Goal: Transaction & Acquisition: Register for event/course

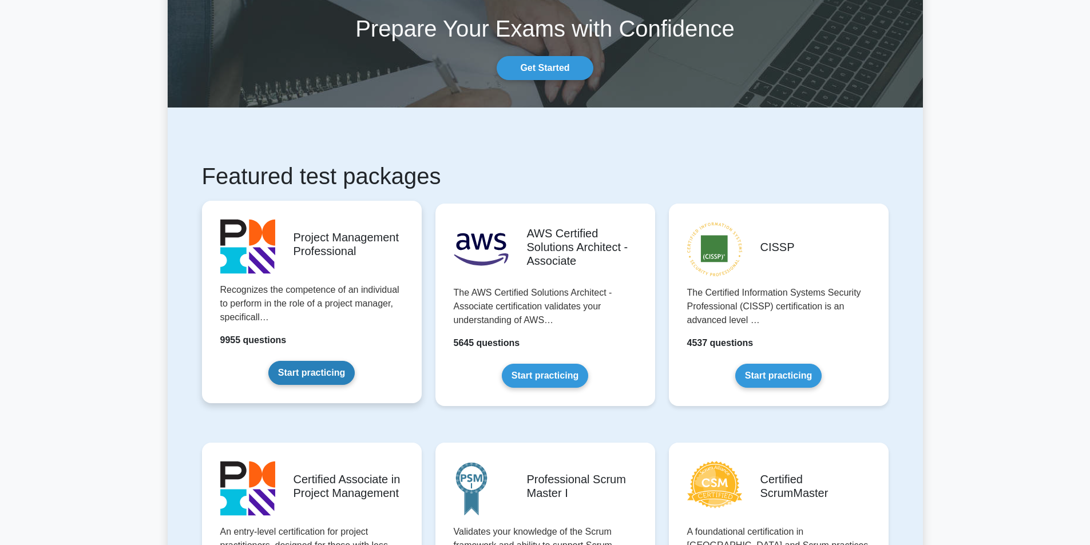
scroll to position [67, 0]
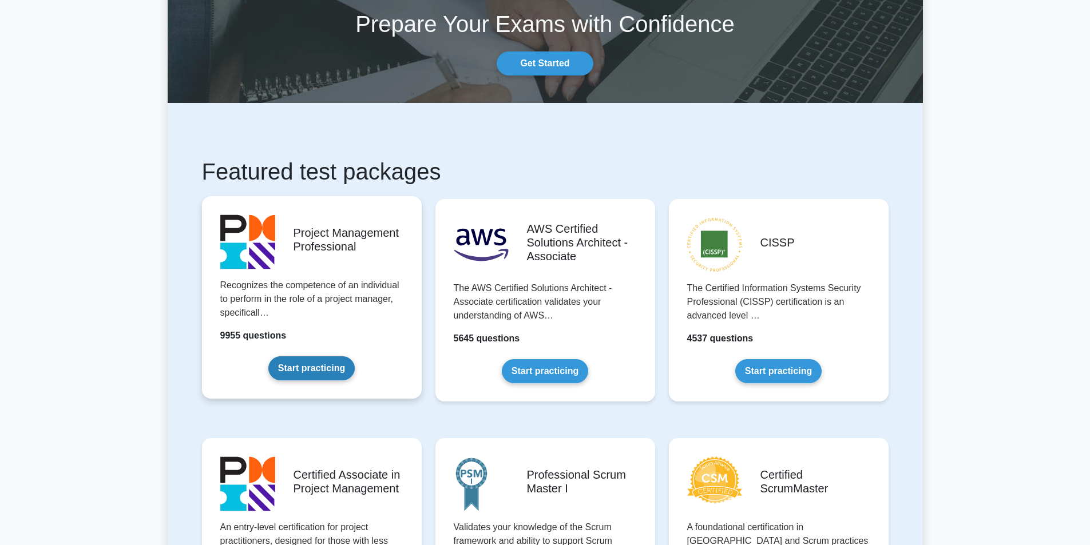
click at [316, 371] on link "Start practicing" at bounding box center [311, 368] width 86 height 24
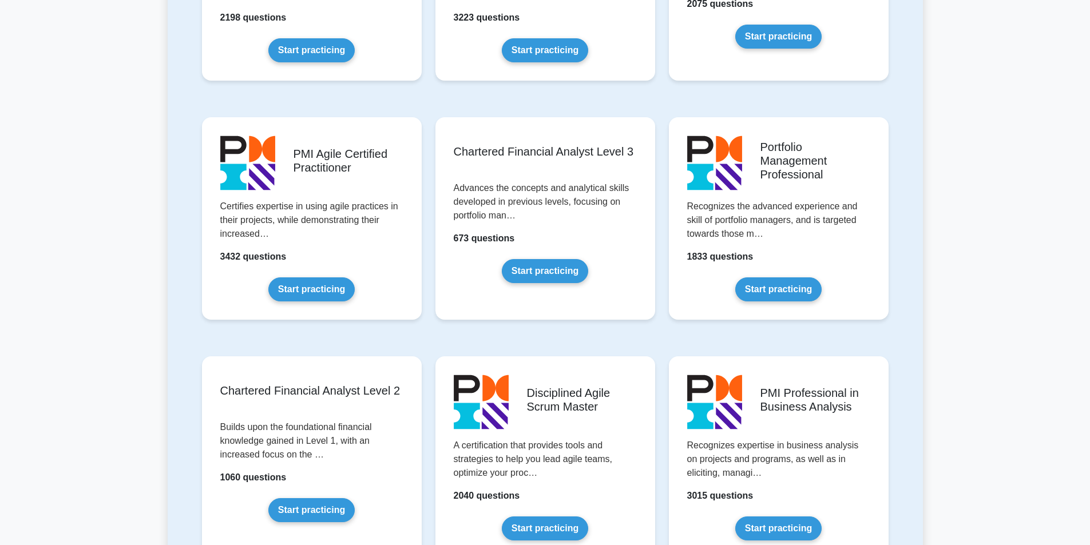
scroll to position [1110, 0]
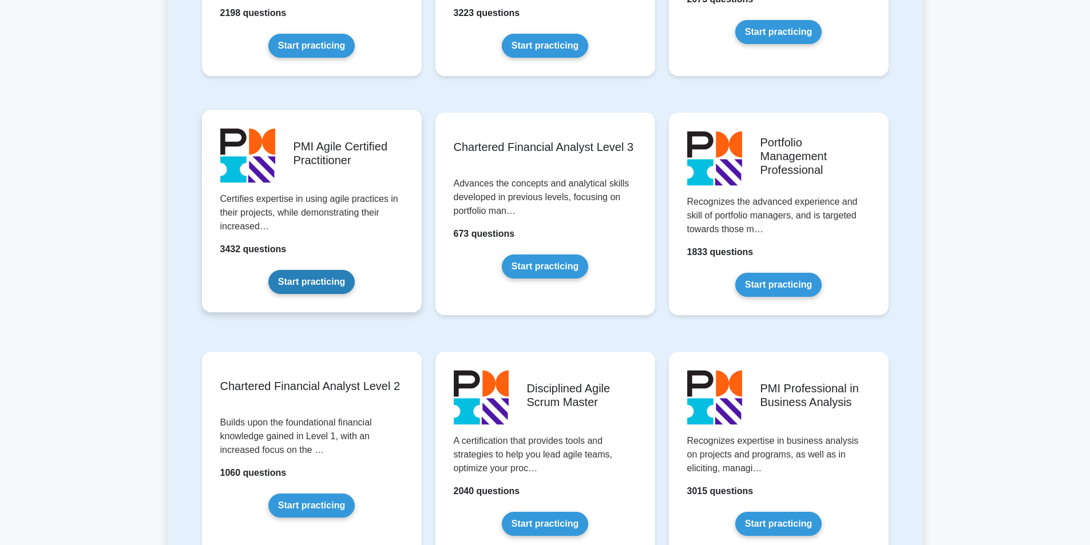
click at [315, 285] on link "Start practicing" at bounding box center [311, 282] width 86 height 24
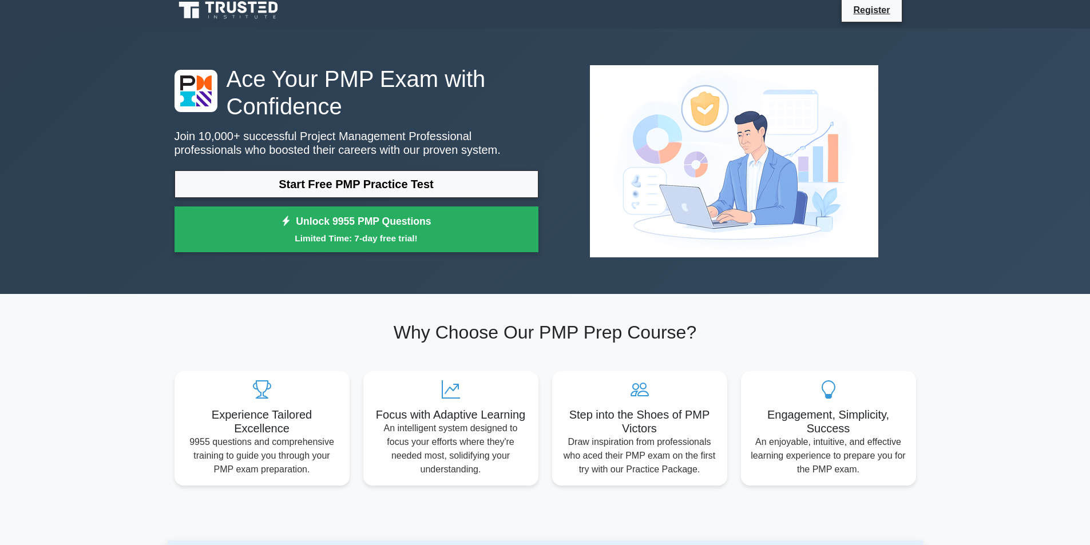
scroll to position [9, 0]
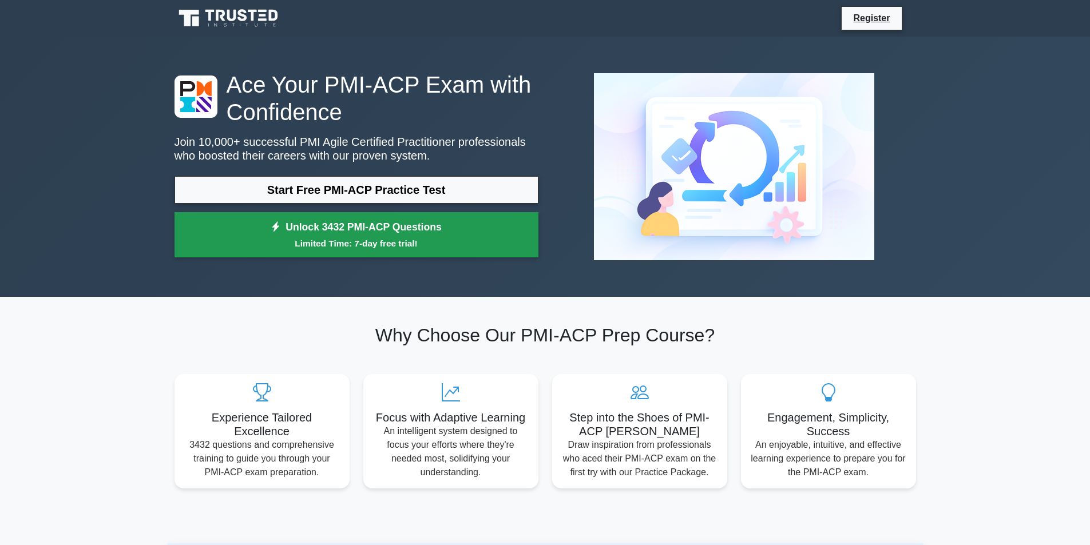
click at [328, 229] on link "Unlock 3432 PMI-ACP Questions Limited Time: 7-day free trial!" at bounding box center [356, 235] width 364 height 46
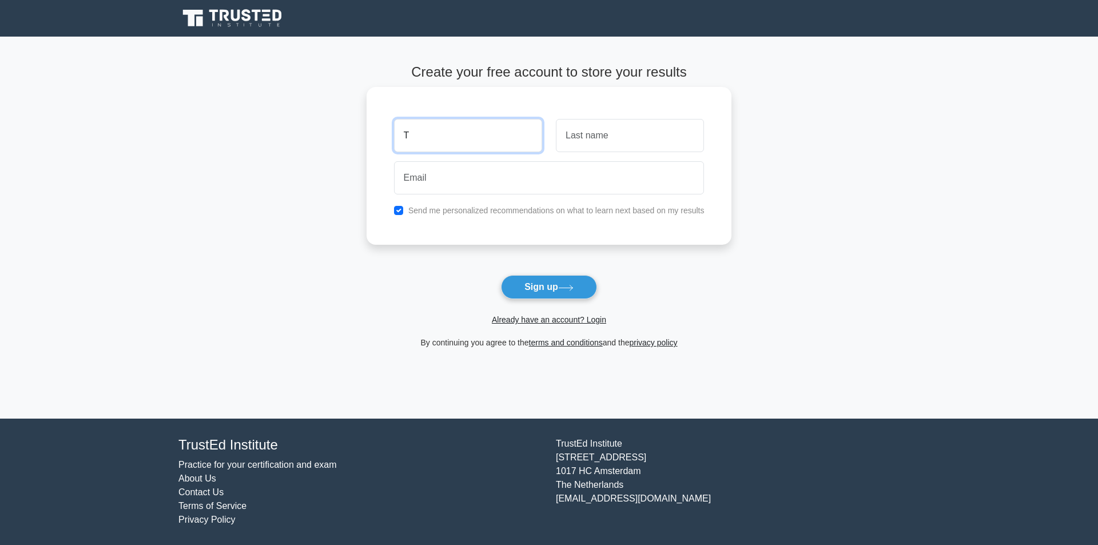
type input "Tooba"
click at [591, 137] on input "text" at bounding box center [630, 135] width 148 height 33
type input "[PERSON_NAME]"
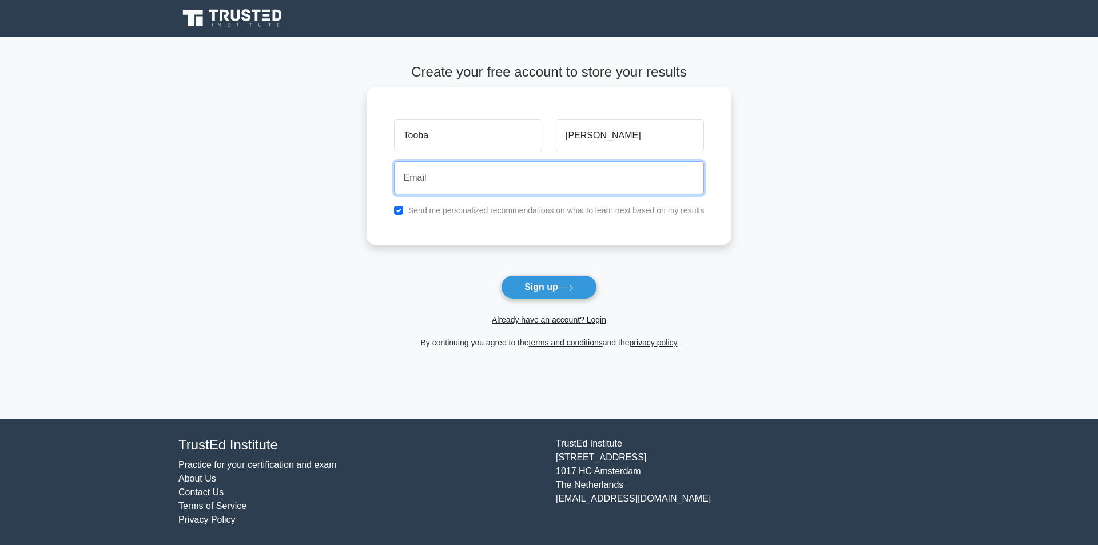
click at [519, 181] on input "email" at bounding box center [549, 177] width 311 height 33
type input "[EMAIL_ADDRESS][DOMAIN_NAME]"
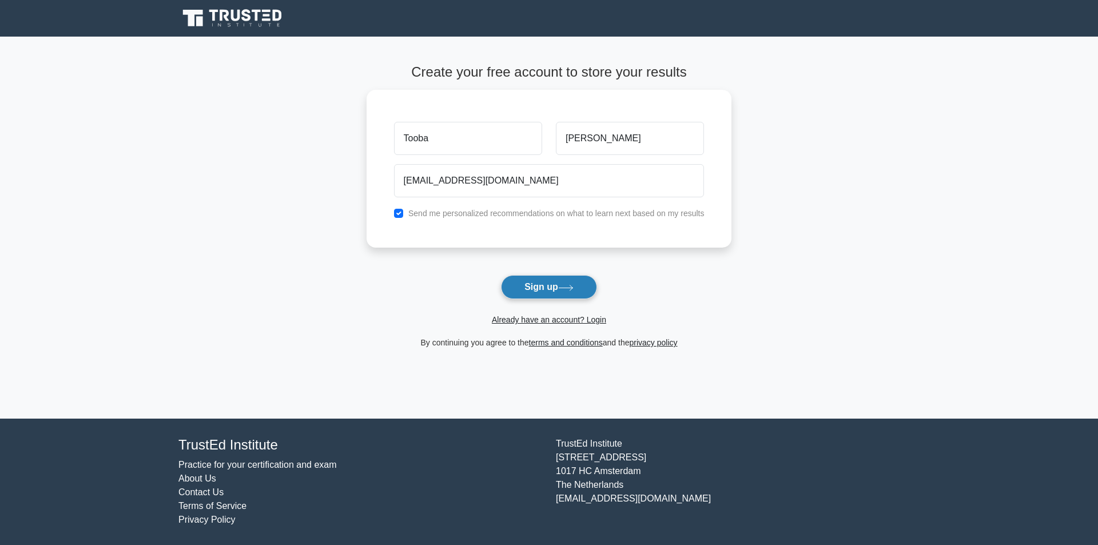
click at [557, 296] on button "Sign up" at bounding box center [549, 287] width 96 height 24
